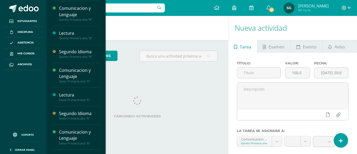
scroll to position [93, 0]
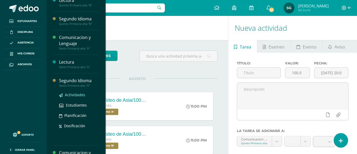
click at [73, 93] on span "Actividades" at bounding box center [75, 94] width 20 height 5
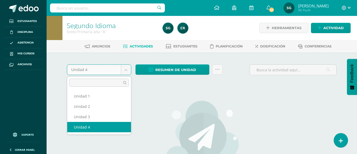
click at [128, 70] on body "Estudiantes Disciplina Asistencia Mis cursos Archivos Soporte Centro de ayuda Ú…" at bounding box center [178, 114] width 357 height 229
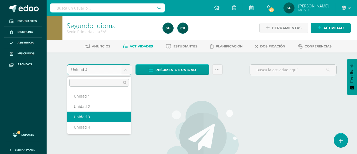
select select "Unidad 3"
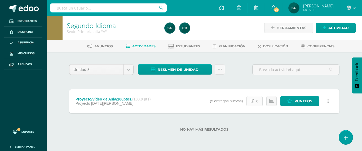
click at [255, 101] on link "6" at bounding box center [254, 101] width 16 height 10
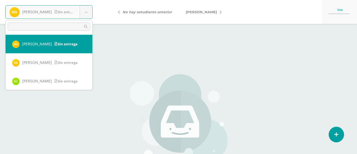
click at [88, 12] on body "Arredondo, Massiel Sin entrega Arredondo, Massiel Baldetti, Nina Calderón, Kris…" at bounding box center [178, 110] width 357 height 220
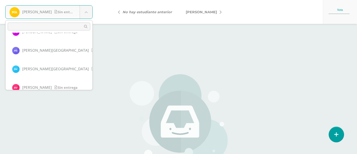
scroll to position [353, 0]
